Goal: Information Seeking & Learning: Learn about a topic

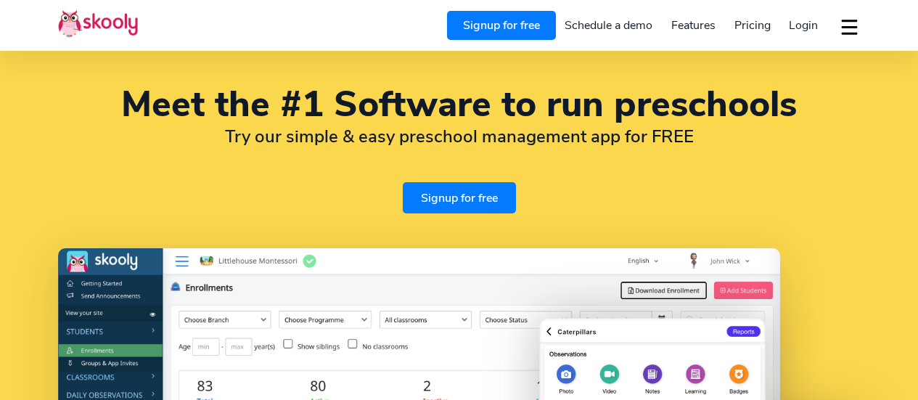
select select "en"
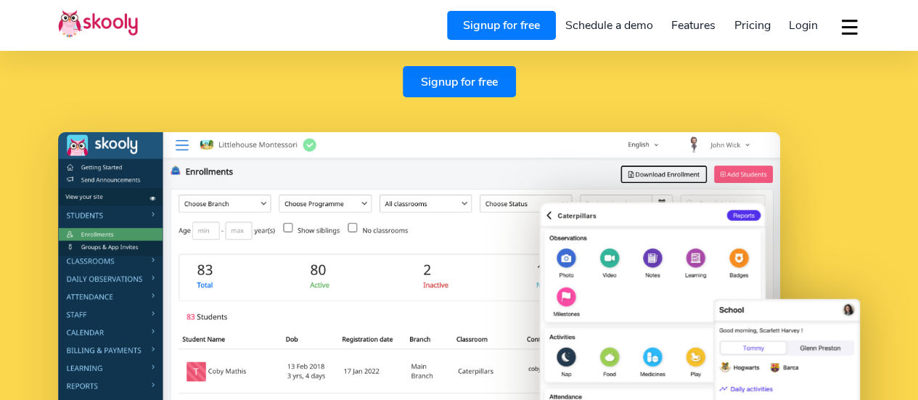
scroll to position [218, 0]
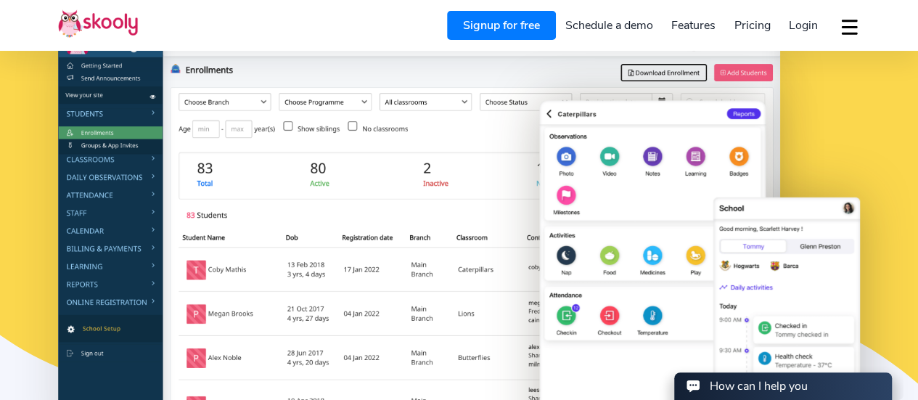
select select "91"
select select "[GEOGRAPHIC_DATA]"
select select "[GEOGRAPHIC_DATA]/[GEOGRAPHIC_DATA]"
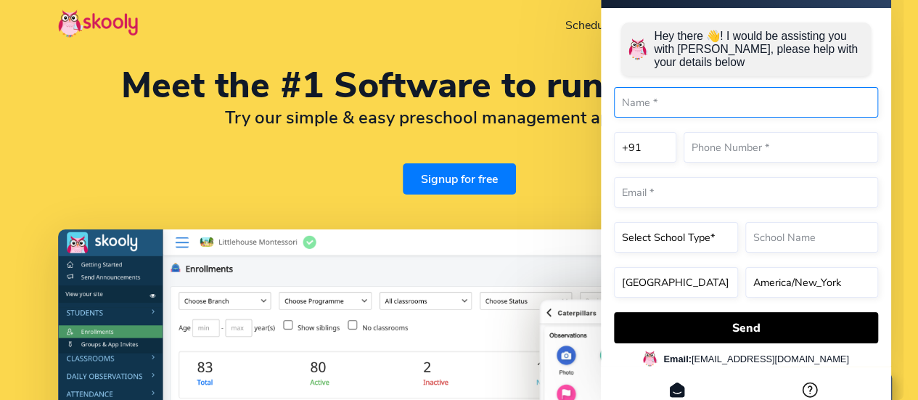
scroll to position [0, 0]
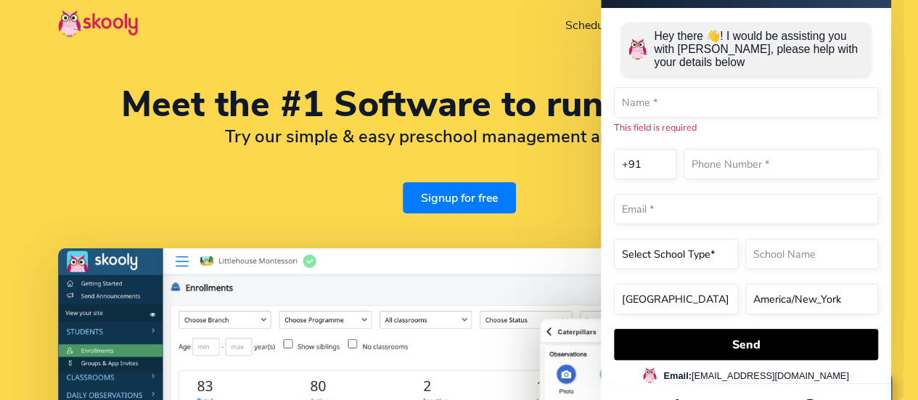
click at [332, 65] on div "Meet the #1 Software to run preschools Try our simple & easy preschool manageme…" at bounding box center [459, 373] width 918 height 746
drag, startPoint x: 13, startPoint y: 199, endPoint x: 22, endPoint y: 190, distance: 12.3
click at [13, 198] on div "Meet the #1 Software to run preschools Try our simple & easy preschool manageme…" at bounding box center [459, 373] width 918 height 746
click at [72, 175] on div "Meet the #1 Software to run preschools Try our simple & easy preschool manageme…" at bounding box center [459, 150] width 802 height 126
